Goal: Information Seeking & Learning: Learn about a topic

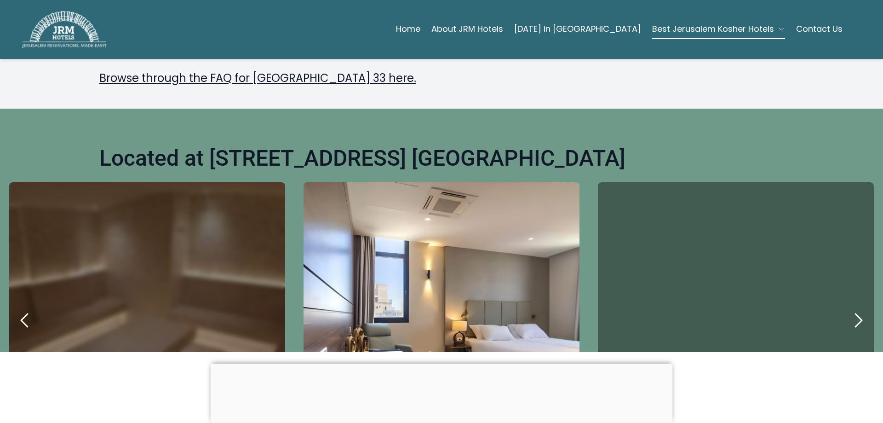
scroll to position [368, 0]
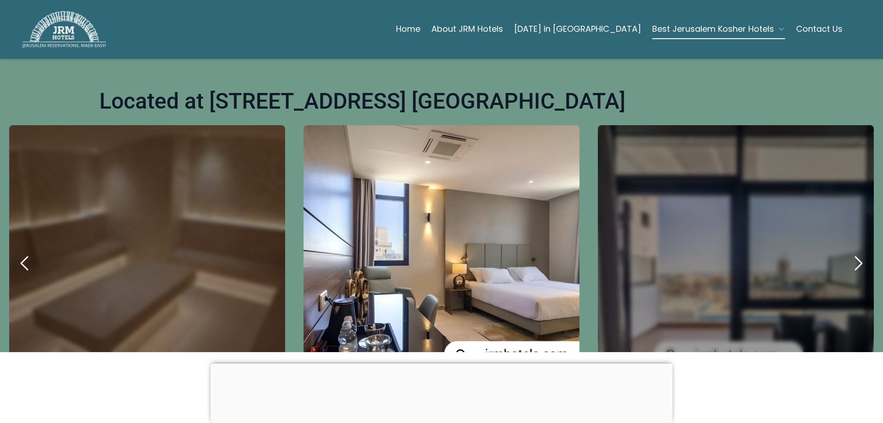
click at [26, 257] on icon "previous" at bounding box center [24, 263] width 6 height 13
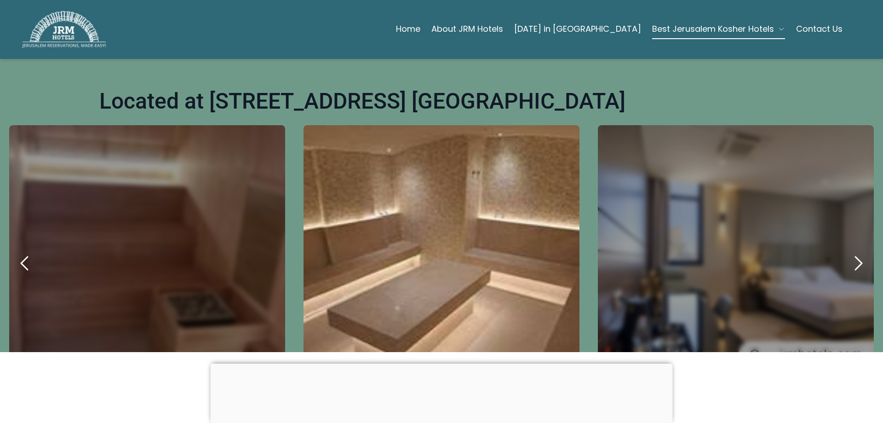
click at [27, 252] on icon "previous" at bounding box center [25, 263] width 22 height 22
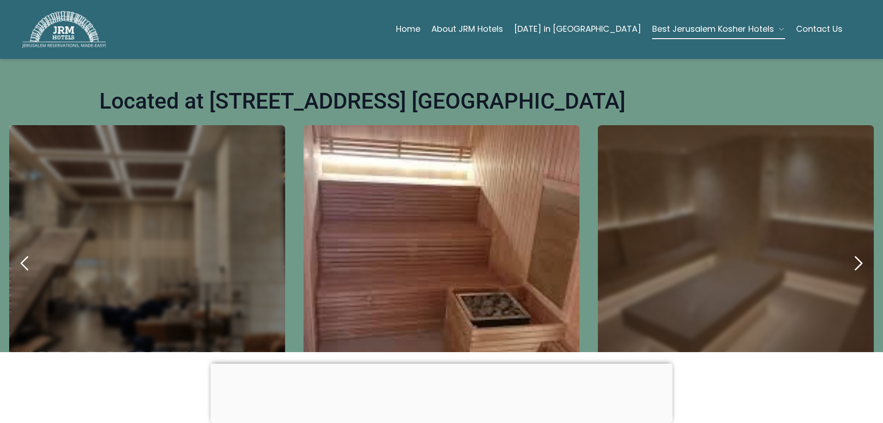
click at [34, 252] on icon "previous" at bounding box center [25, 263] width 22 height 22
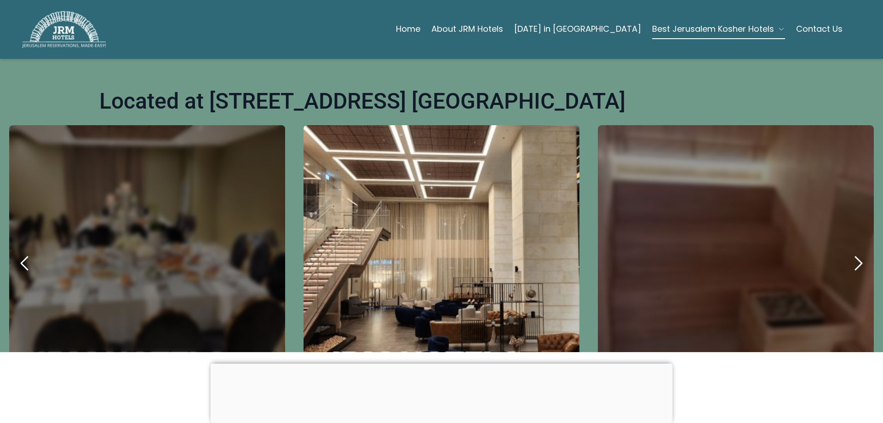
click at [33, 252] on icon "previous" at bounding box center [25, 263] width 22 height 22
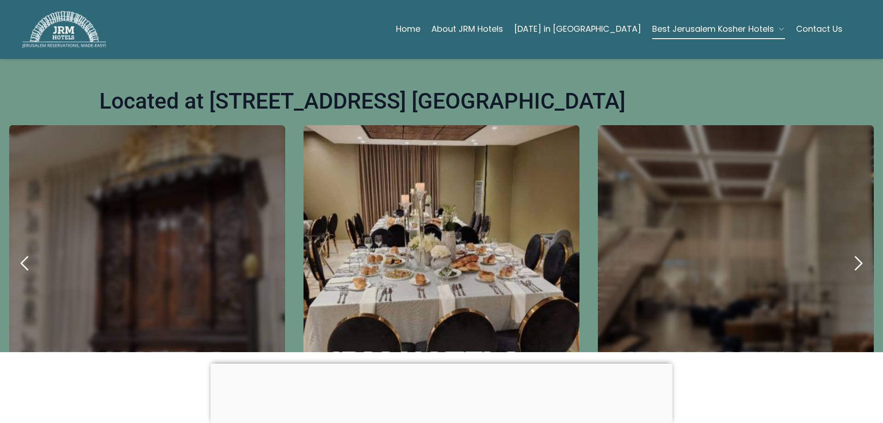
click at [25, 257] on icon "previous" at bounding box center [24, 263] width 6 height 13
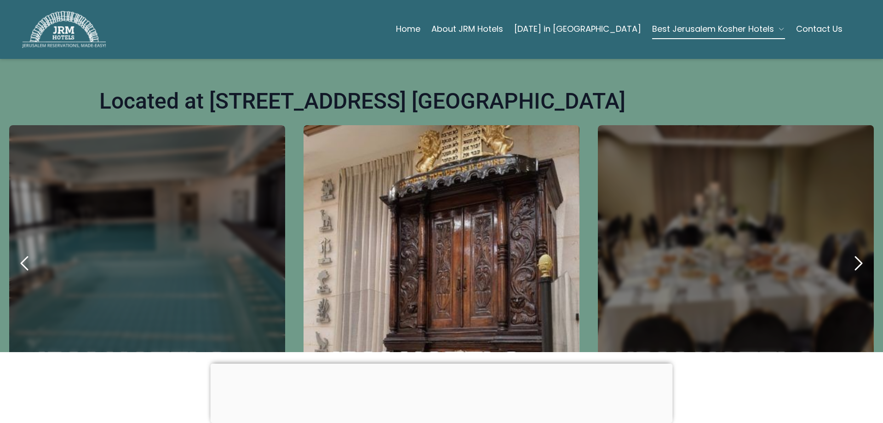
click at [29, 252] on icon "previous" at bounding box center [25, 263] width 22 height 22
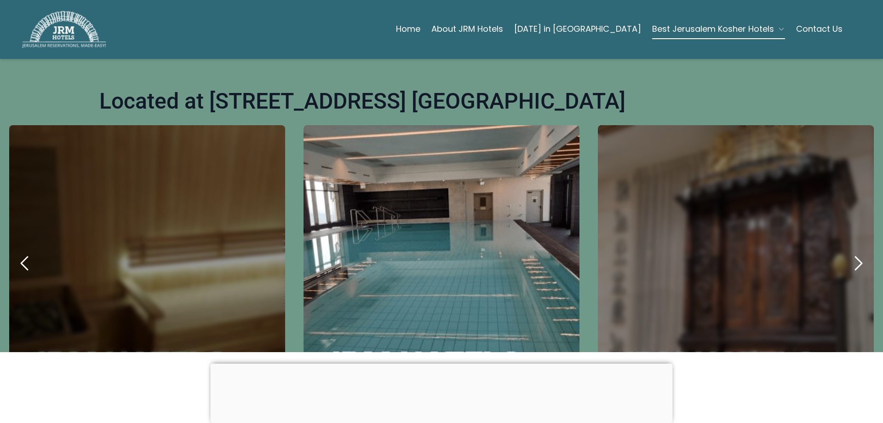
click at [31, 252] on icon "previous" at bounding box center [25, 263] width 22 height 22
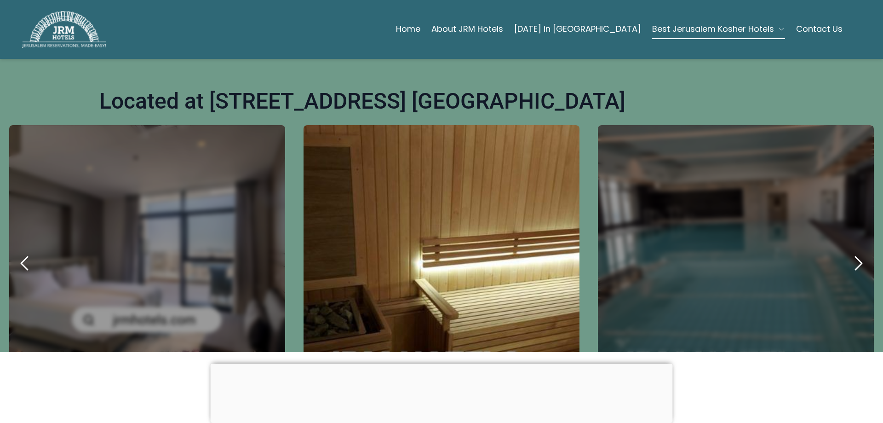
click at [29, 252] on icon "previous" at bounding box center [25, 263] width 22 height 22
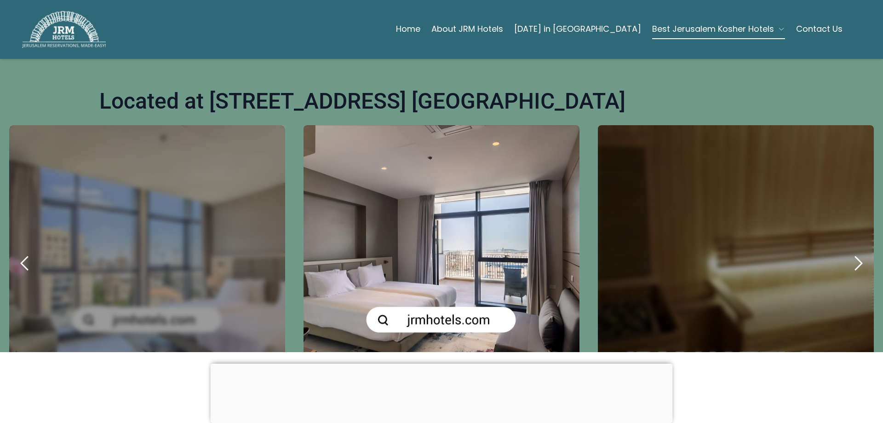
click at [34, 252] on icon "previous" at bounding box center [25, 263] width 22 height 22
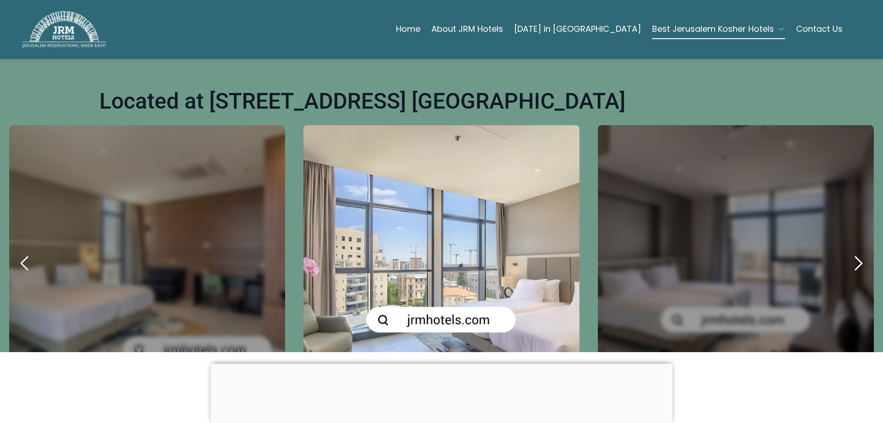
click at [28, 252] on icon "previous" at bounding box center [25, 263] width 22 height 22
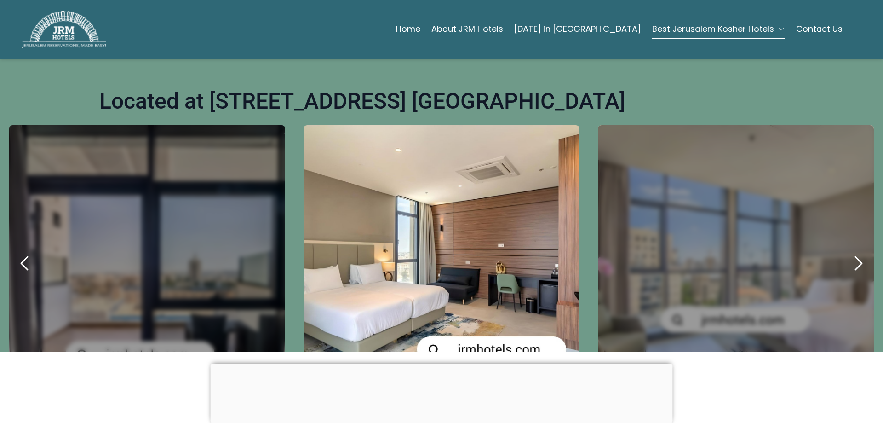
click at [32, 252] on icon "previous" at bounding box center [25, 263] width 22 height 22
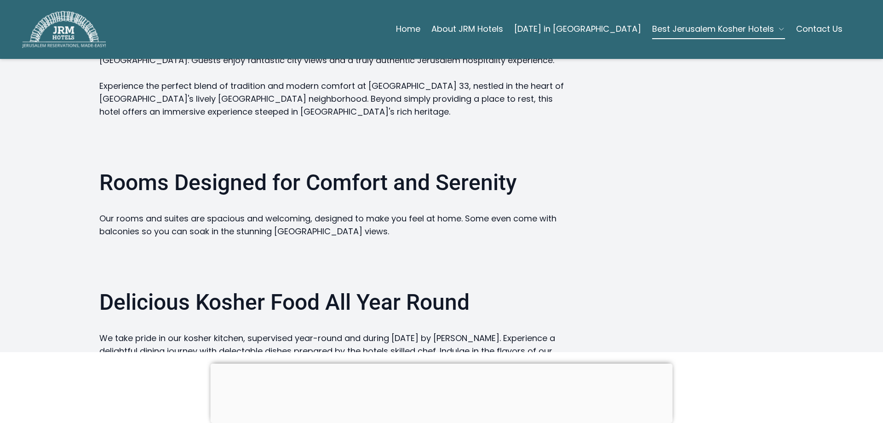
scroll to position [966, 0]
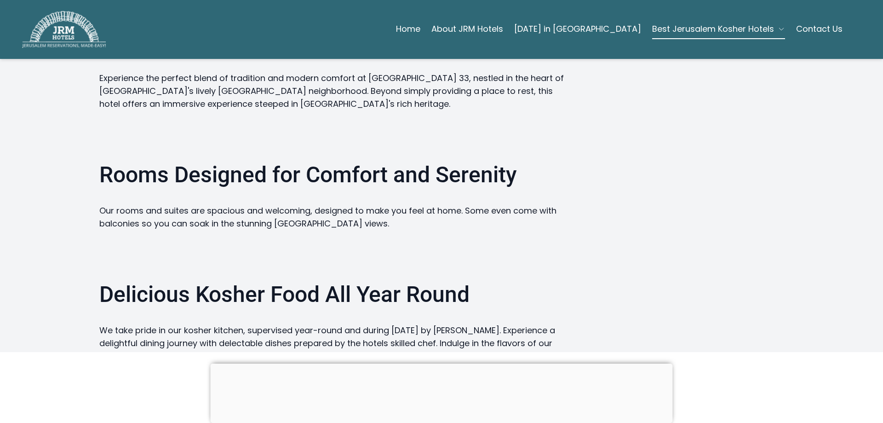
click at [201, 377] on span "Best vacation packages" at bounding box center [155, 382] width 90 height 10
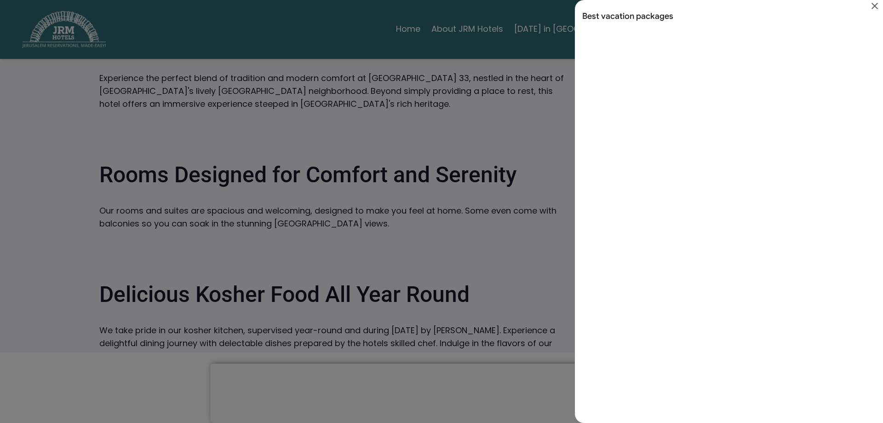
scroll to position [0, 0]
click at [216, 333] on div "Search results for Best vacation packages" at bounding box center [441, 211] width 883 height 423
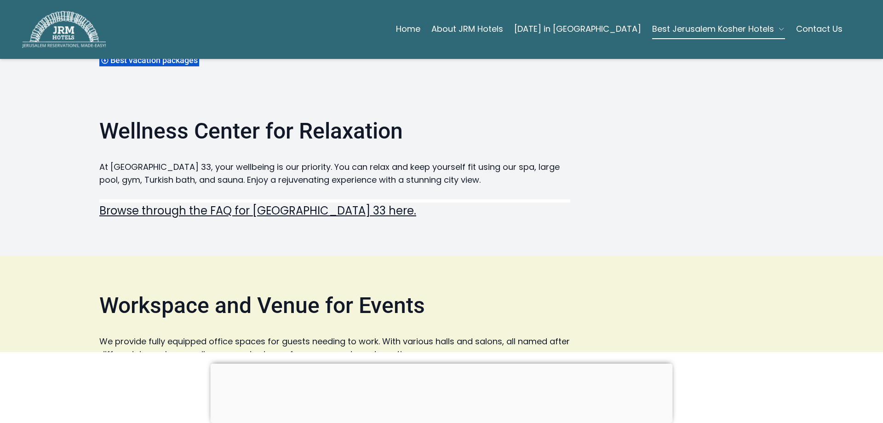
scroll to position [1288, 0]
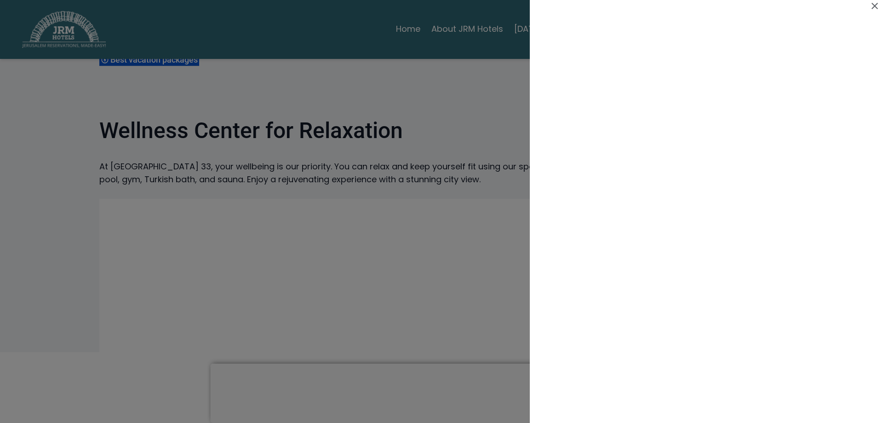
click at [165, 317] on div at bounding box center [441, 211] width 883 height 423
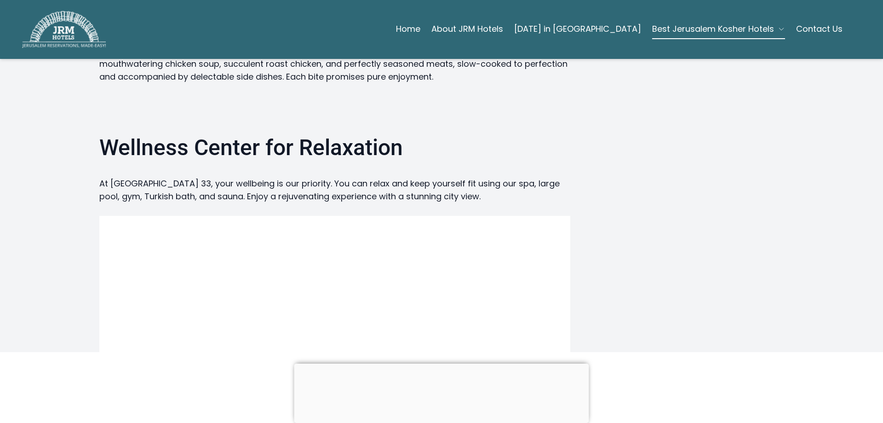
scroll to position [1288, 0]
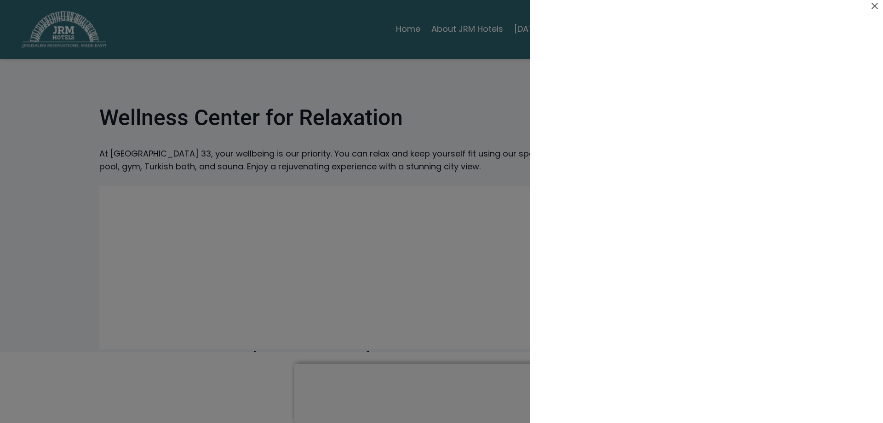
click at [418, 30] on div at bounding box center [441, 211] width 883 height 423
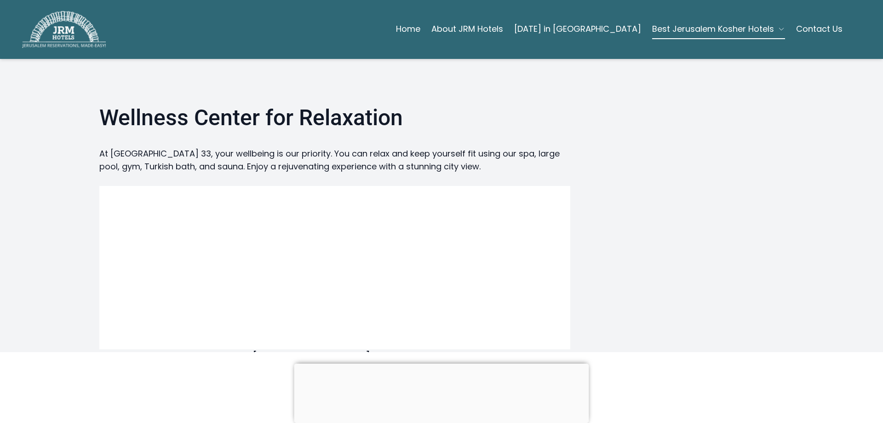
click at [778, 28] on icon "button" at bounding box center [781, 28] width 7 height 7
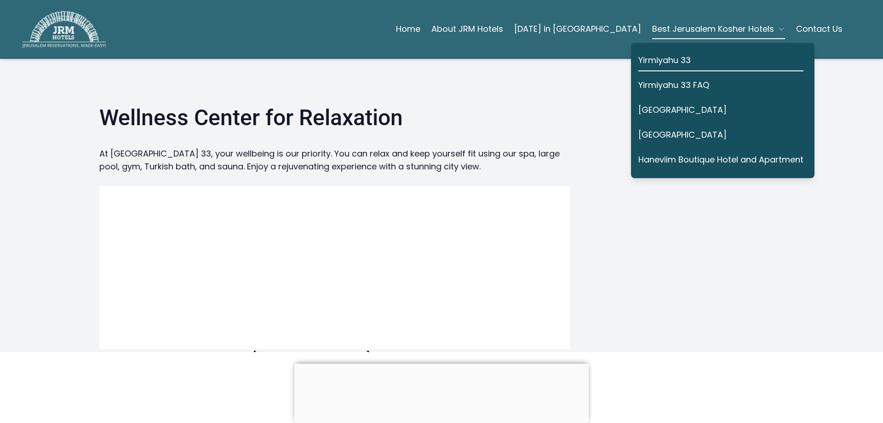
click at [673, 86] on link "Yirmiyahu 33 FAQ" at bounding box center [720, 85] width 165 height 21
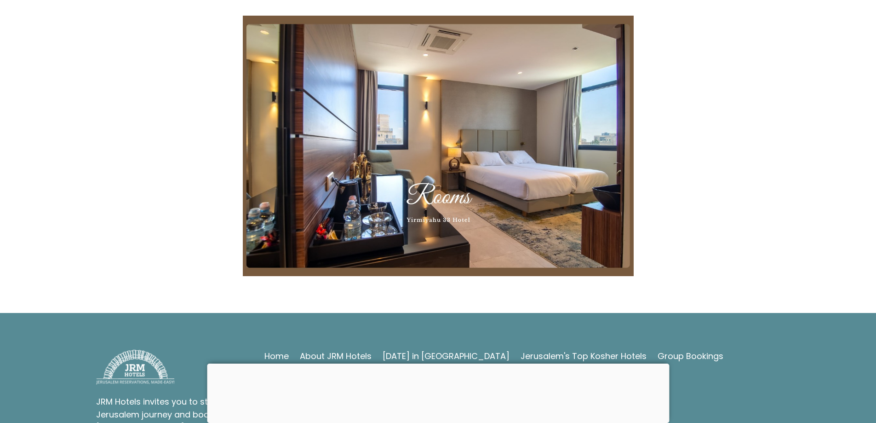
scroll to position [2161, 0]
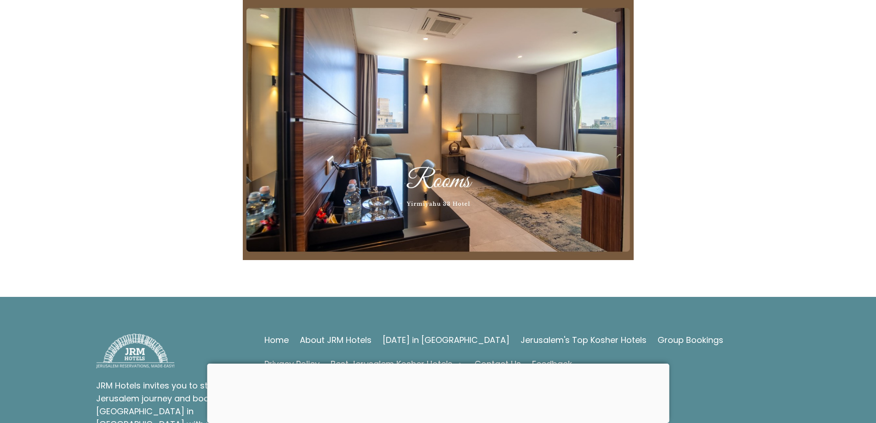
click at [504, 188] on img at bounding box center [438, 130] width 391 height 261
click at [132, 368] on img at bounding box center [135, 350] width 79 height 34
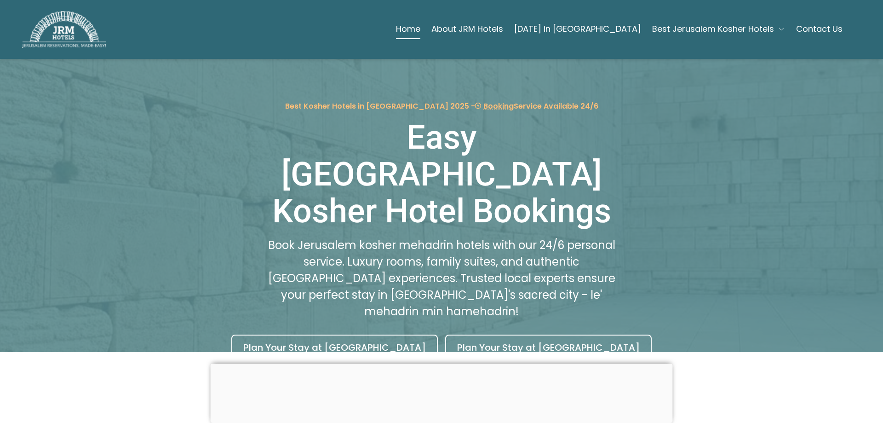
scroll to position [92, 0]
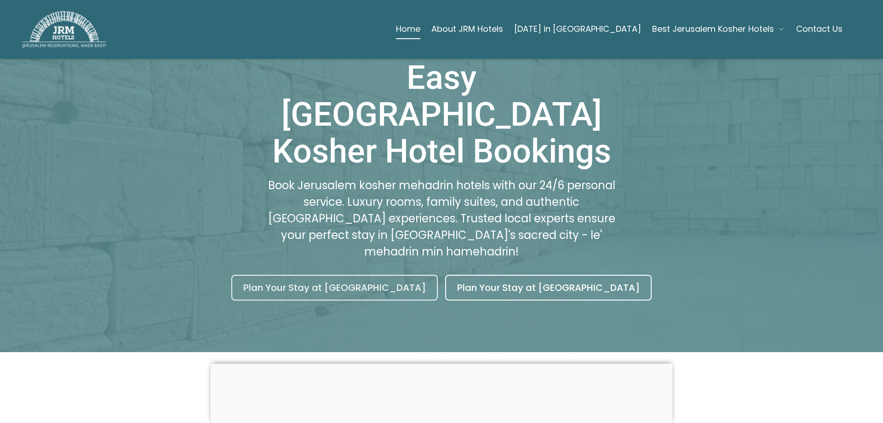
click at [364, 275] on link "Plan Your Stay at Yirmiyahu 33 Hotel" at bounding box center [334, 288] width 206 height 26
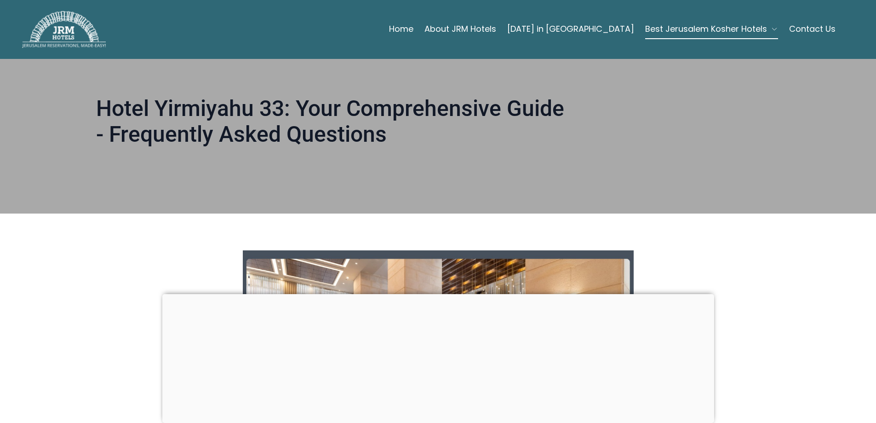
click at [470, 28] on link "About JRM Hotels" at bounding box center [460, 29] width 72 height 18
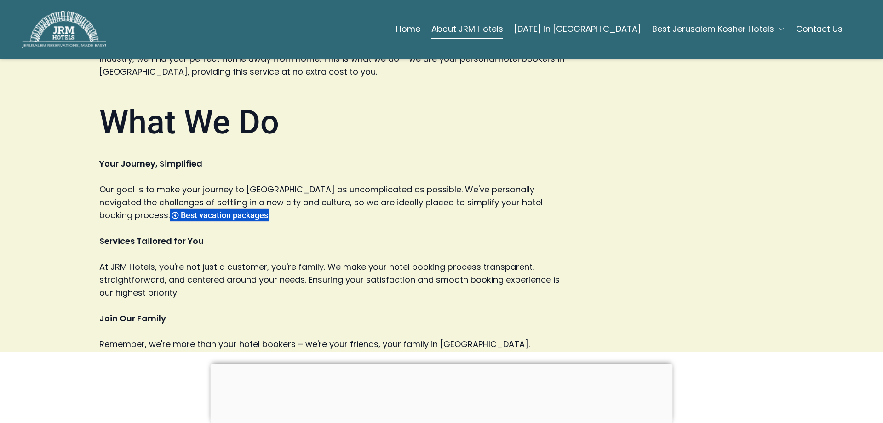
scroll to position [368, 0]
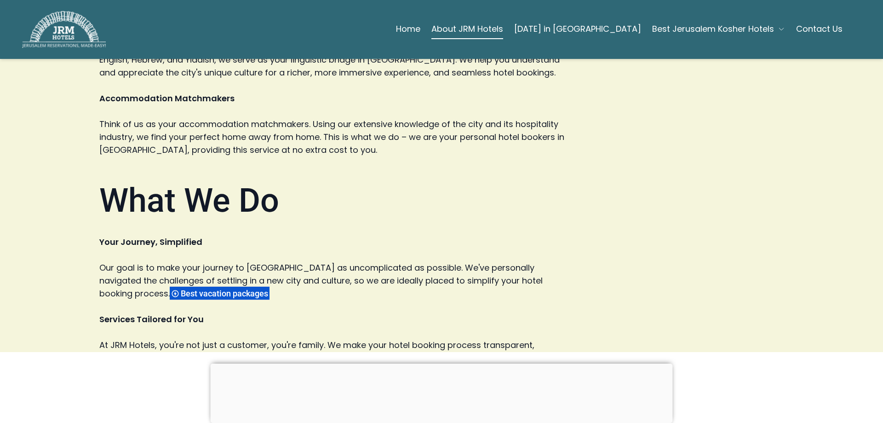
click at [271, 298] on span "Best vacation packages" at bounding box center [226, 293] width 90 height 10
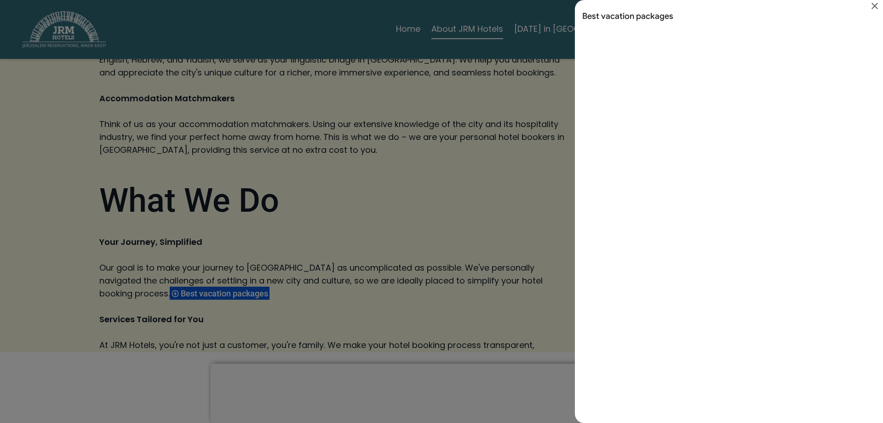
scroll to position [0, 0]
click at [876, 2] on icon "Close" at bounding box center [874, 5] width 11 height 11
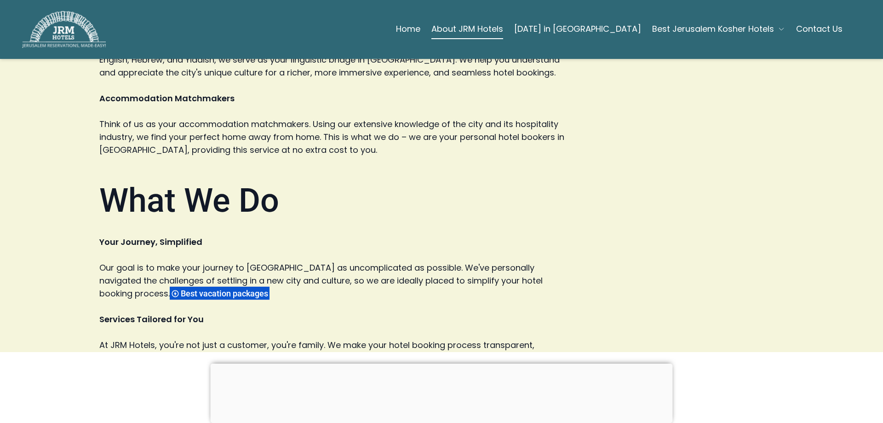
click at [717, 27] on span "Best Jerusalem Kosher Hotels" at bounding box center [713, 29] width 122 height 13
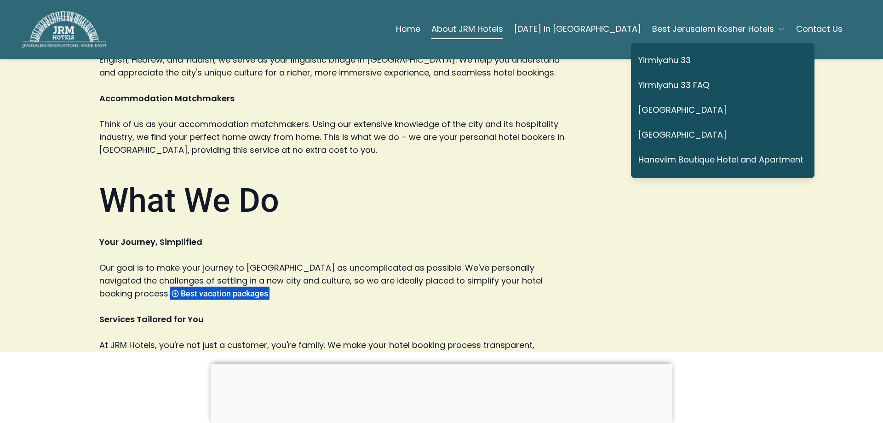
click at [778, 31] on icon "button" at bounding box center [781, 28] width 7 height 7
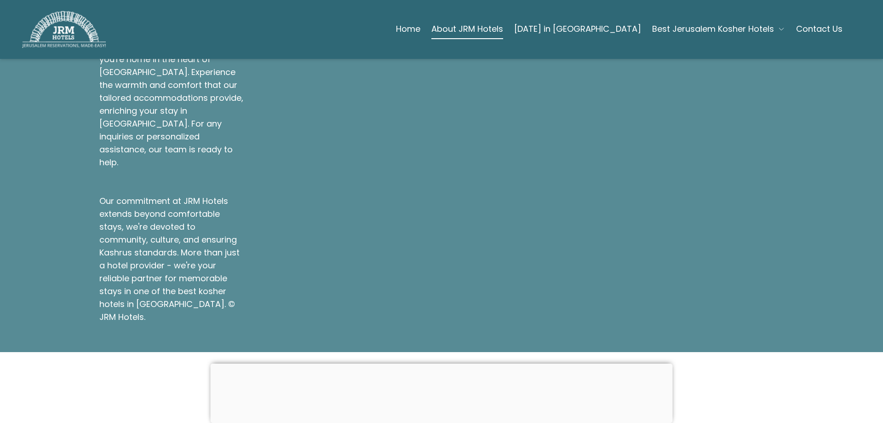
scroll to position [1444, 0]
